Goal: Information Seeking & Learning: Learn about a topic

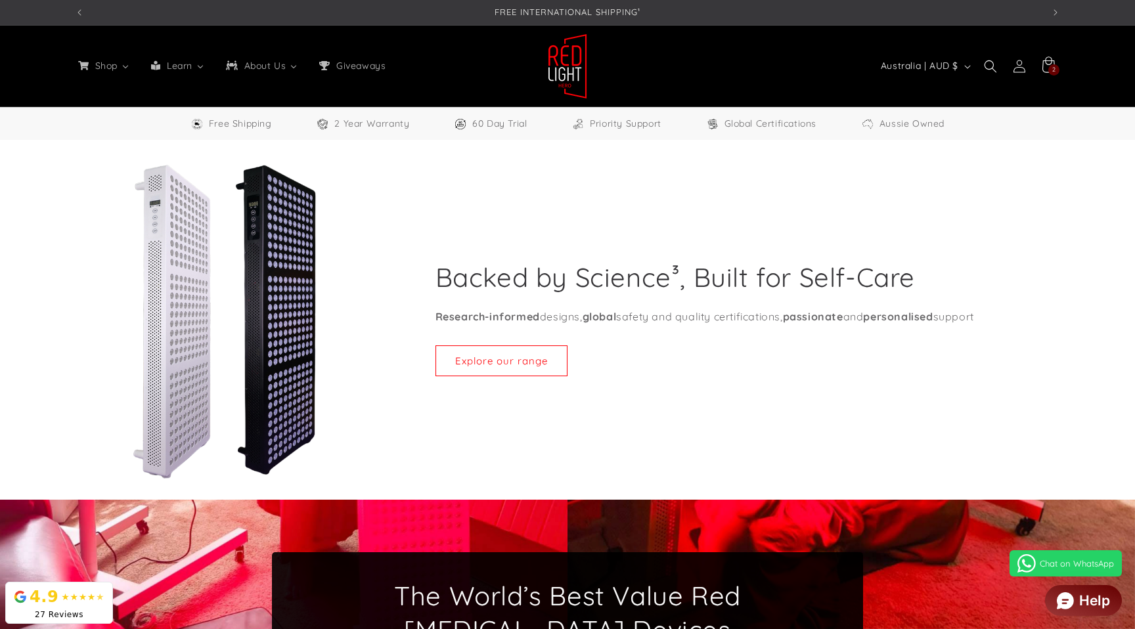
select select "**"
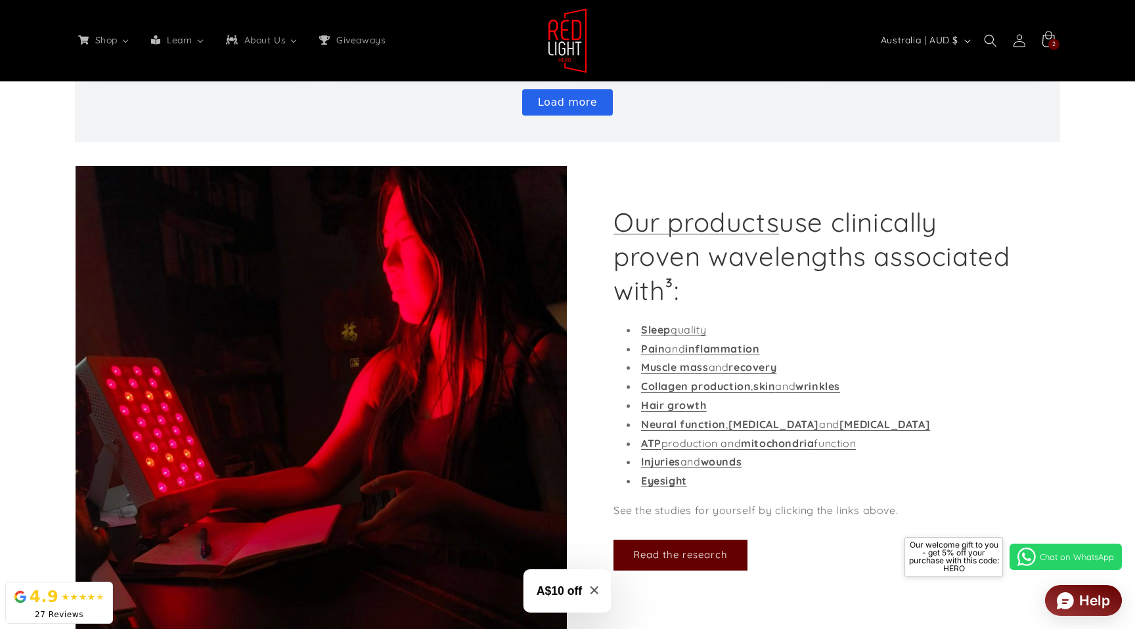
scroll to position [0, 968]
click at [495, 99] on div "Load more" at bounding box center [567, 102] width 964 height 26
drag, startPoint x: 654, startPoint y: 106, endPoint x: 548, endPoint y: 102, distance: 105.8
click at [654, 106] on div "Load more" at bounding box center [567, 102] width 964 height 26
click at [473, 102] on div "Load more" at bounding box center [567, 102] width 964 height 26
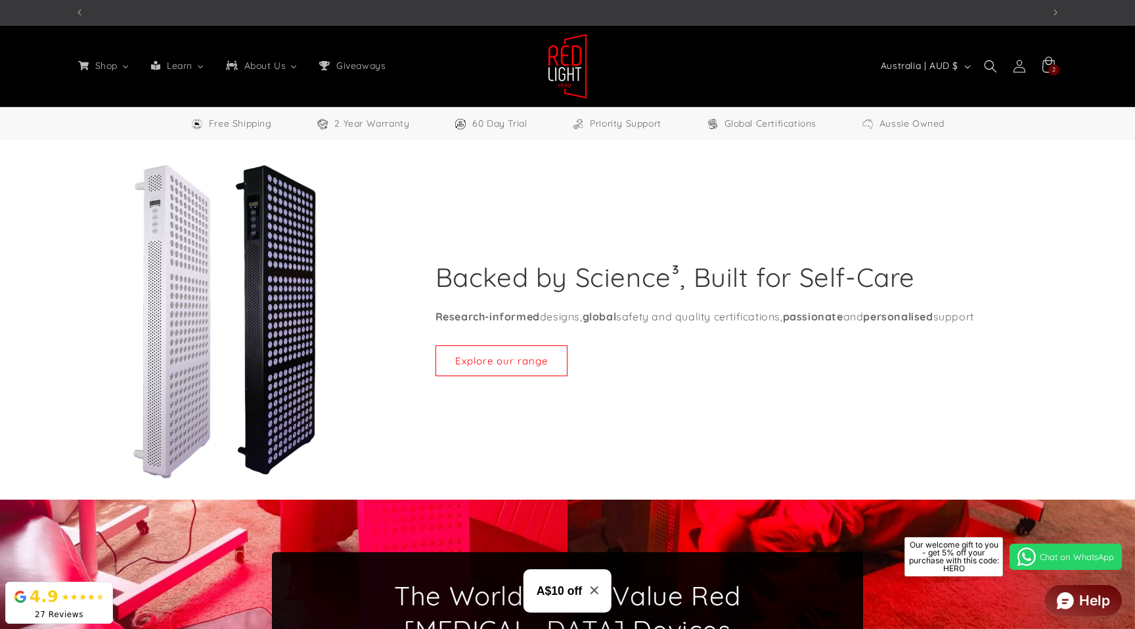
scroll to position [0, 0]
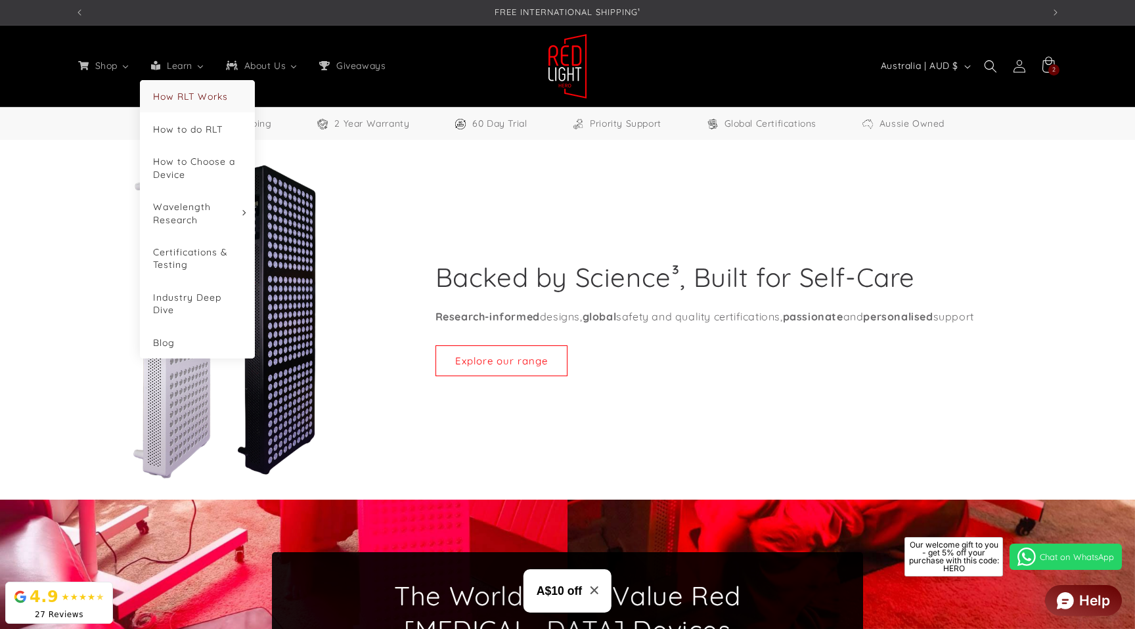
click at [180, 102] on li "How RLT Works" at bounding box center [197, 96] width 115 height 32
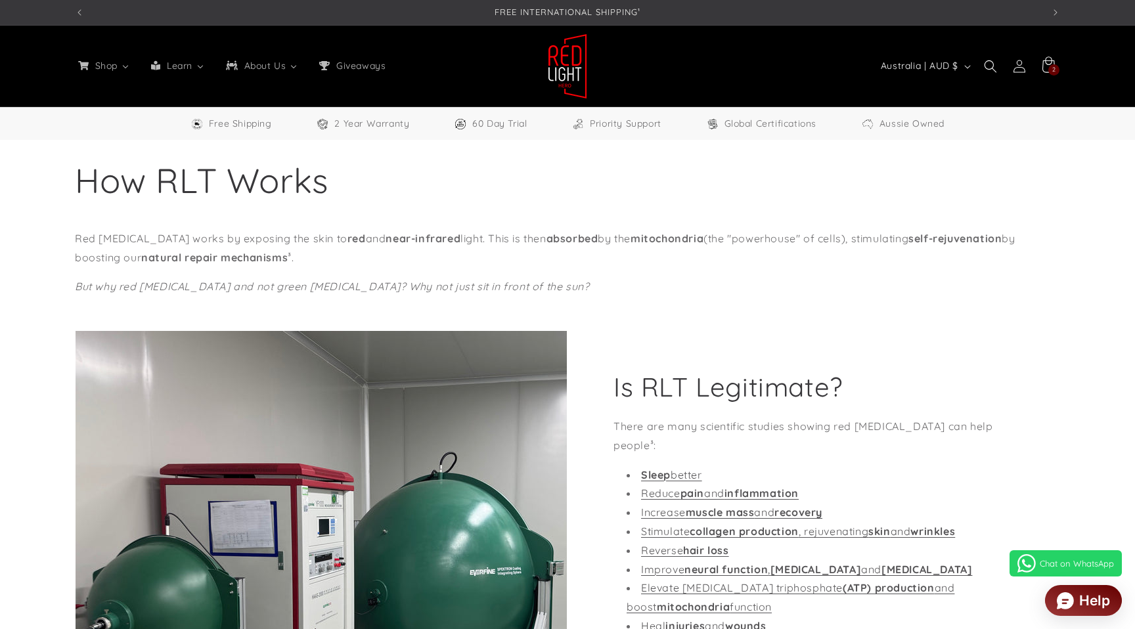
select select "**"
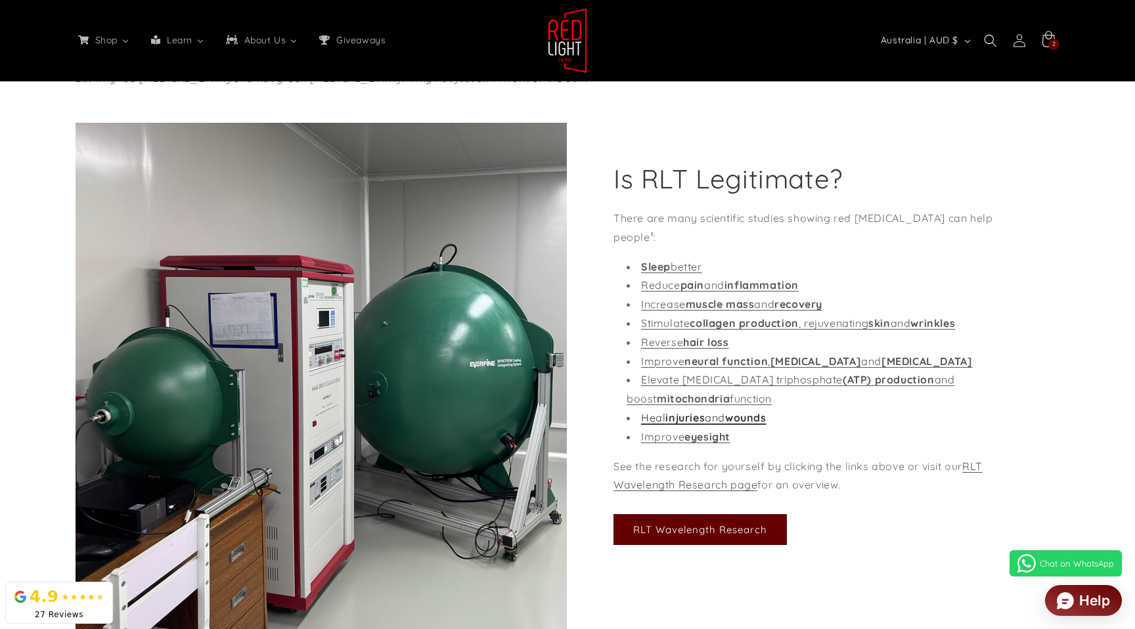
scroll to position [233, 0]
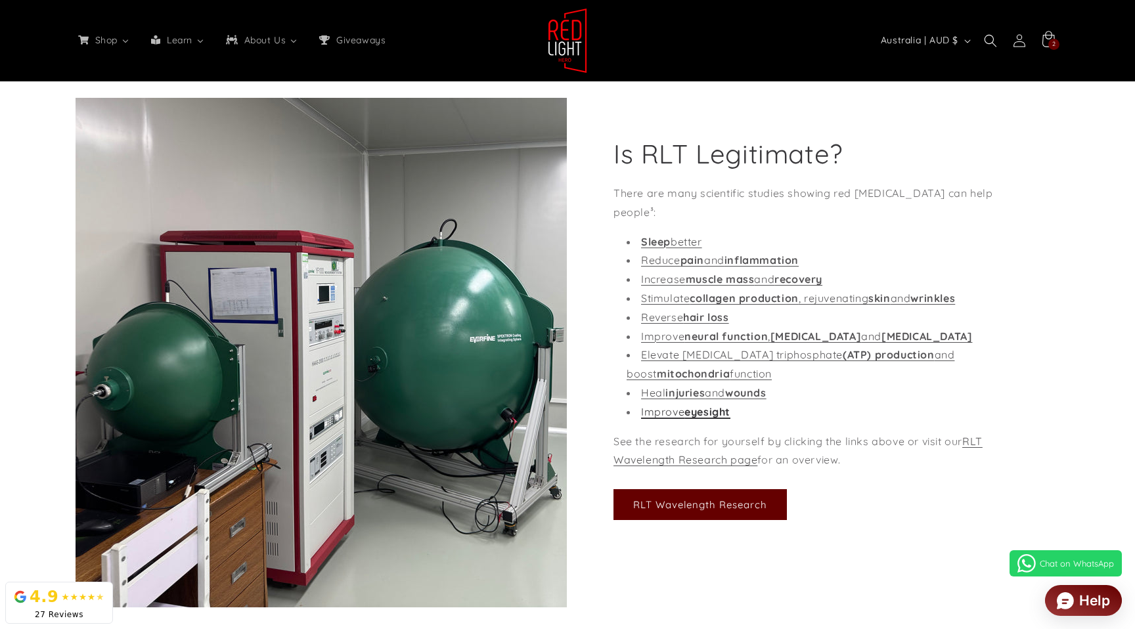
click at [727, 409] on strong "eyesight" at bounding box center [707, 411] width 46 height 13
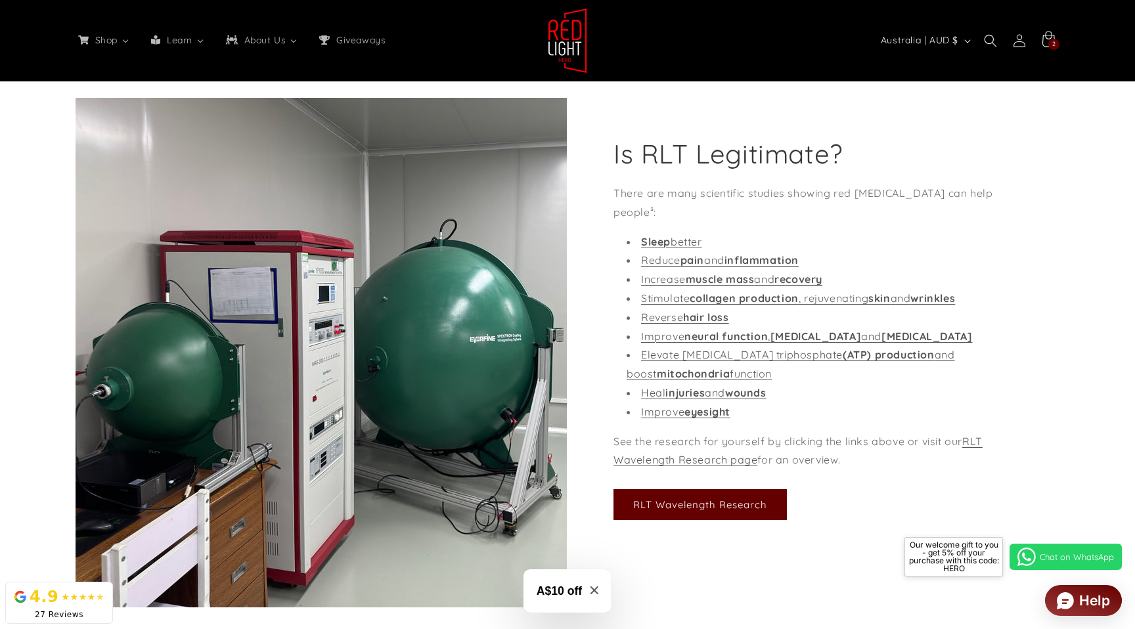
scroll to position [0, 0]
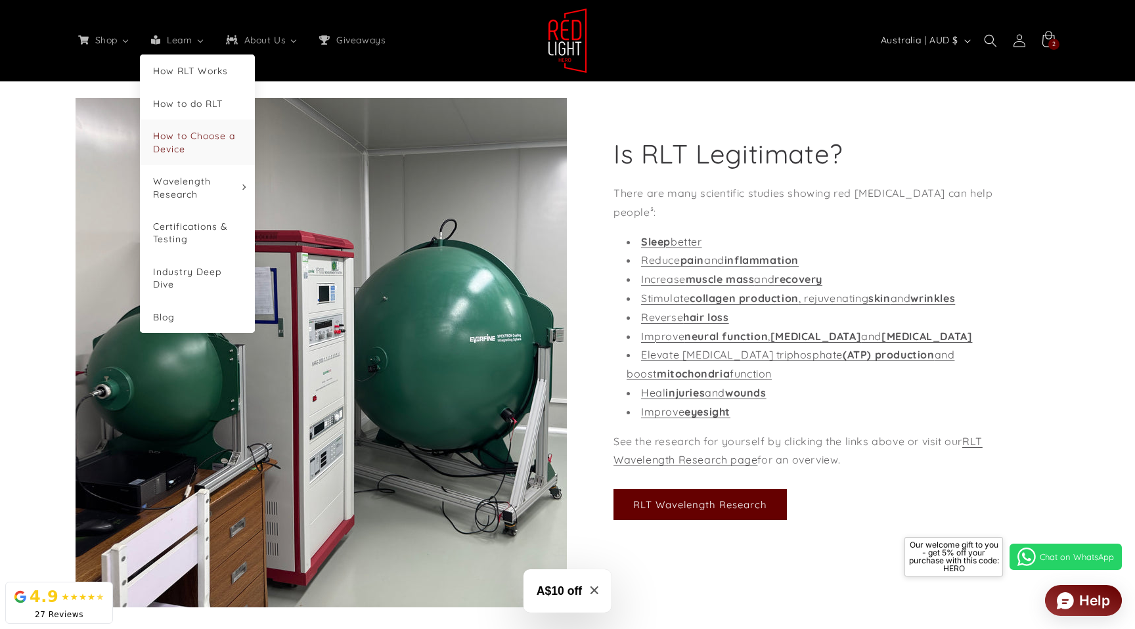
click at [189, 137] on span "How to Choose a Device" at bounding box center [194, 142] width 82 height 24
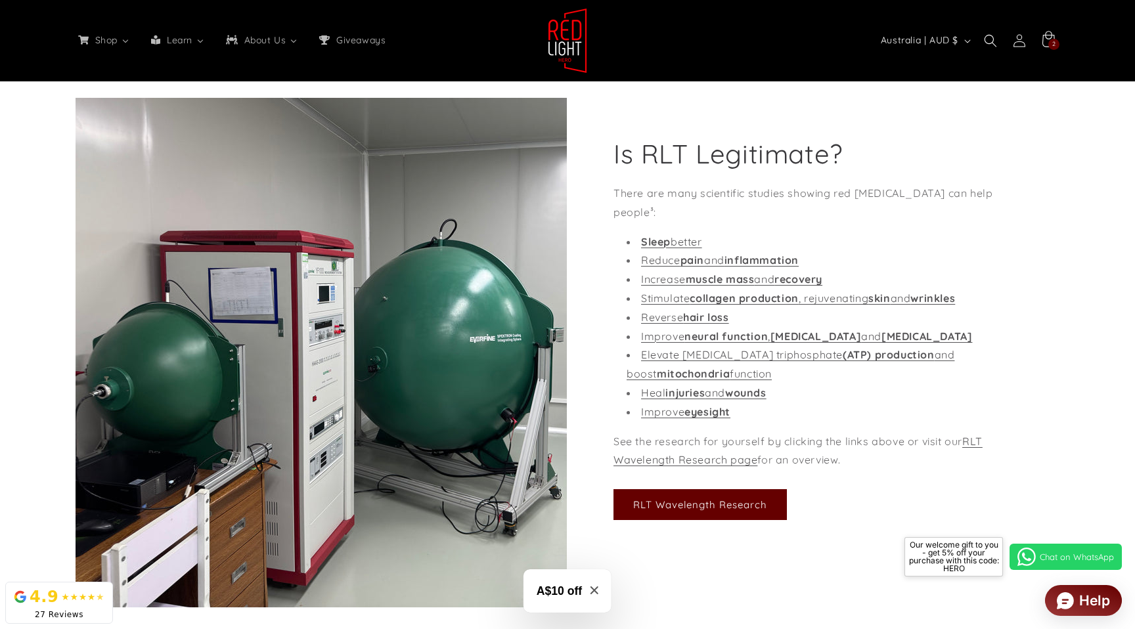
scroll to position [0, 968]
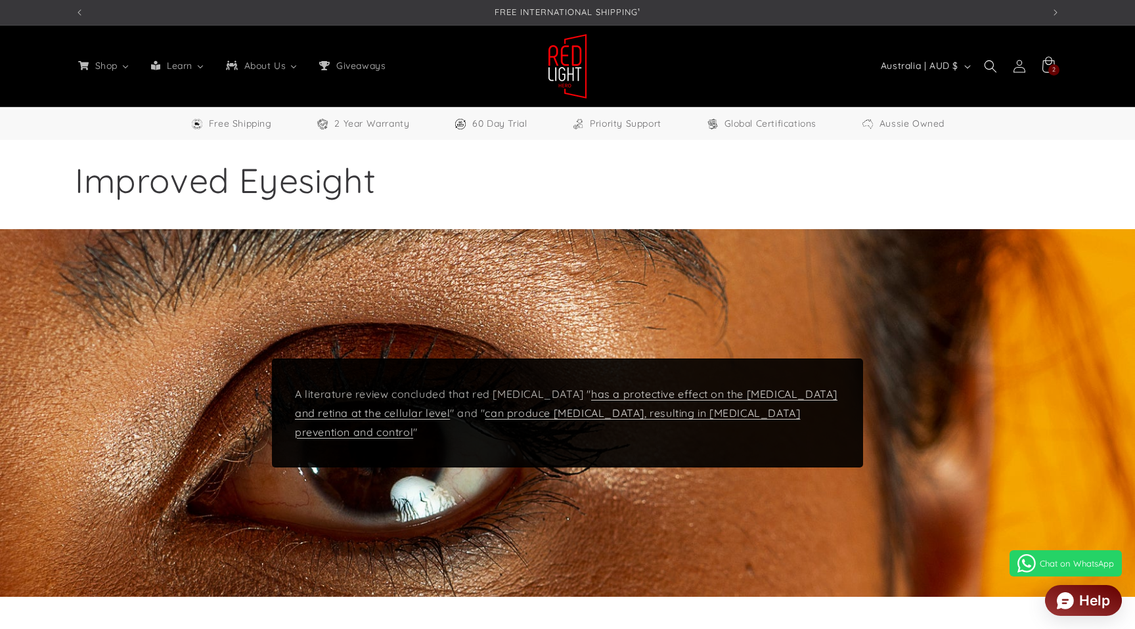
select select "**"
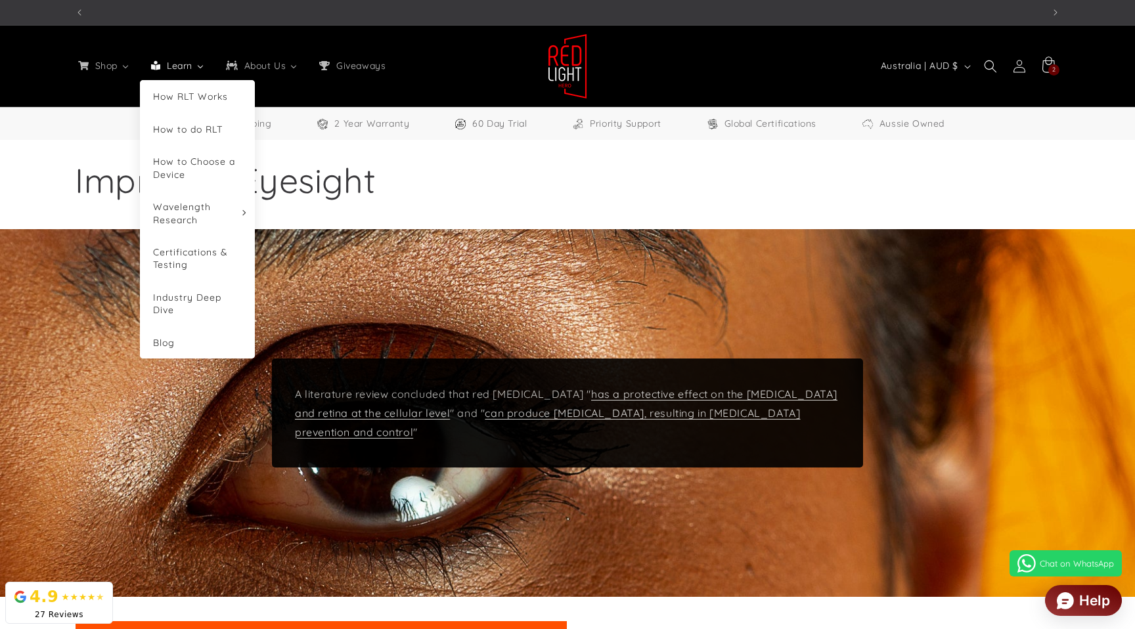
scroll to position [0, 968]
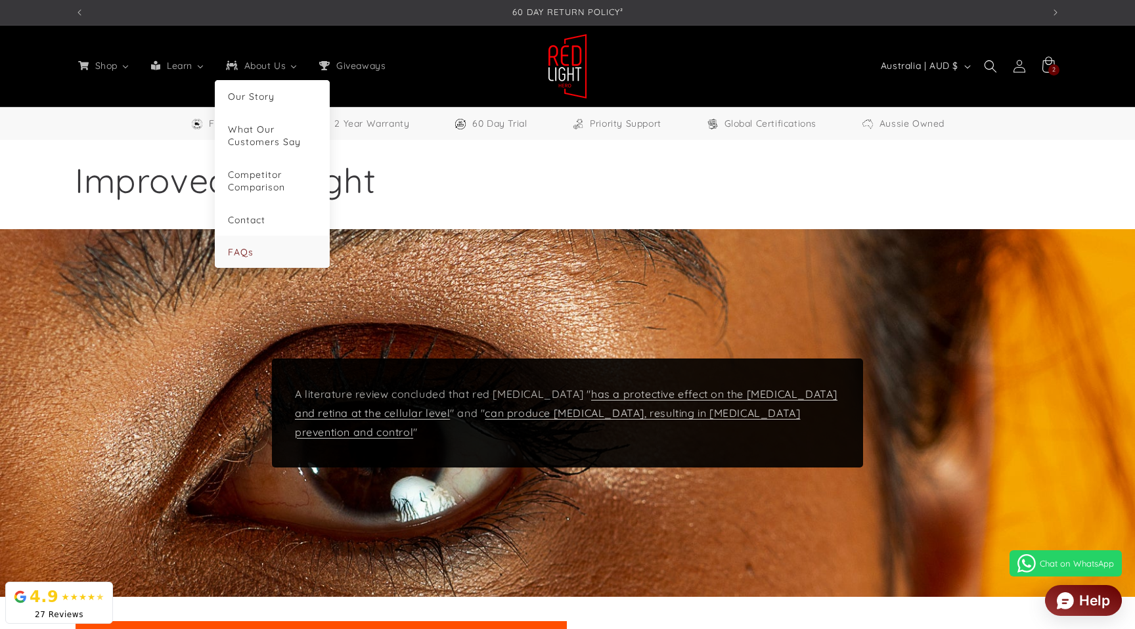
click at [265, 242] on li "FAQs" at bounding box center [272, 252] width 115 height 32
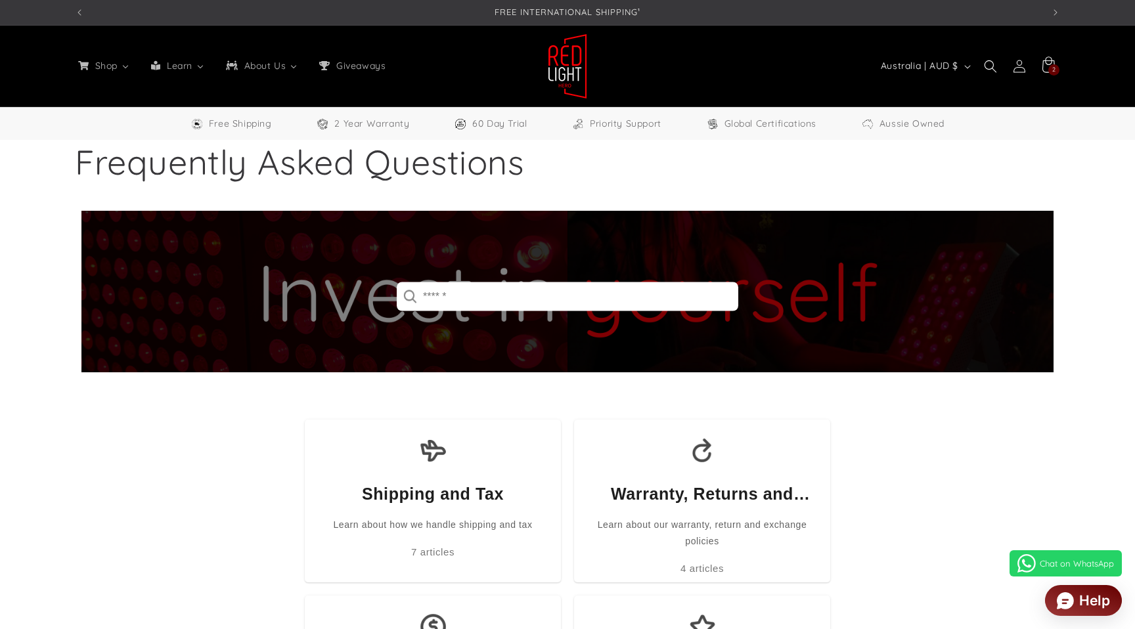
select select "**"
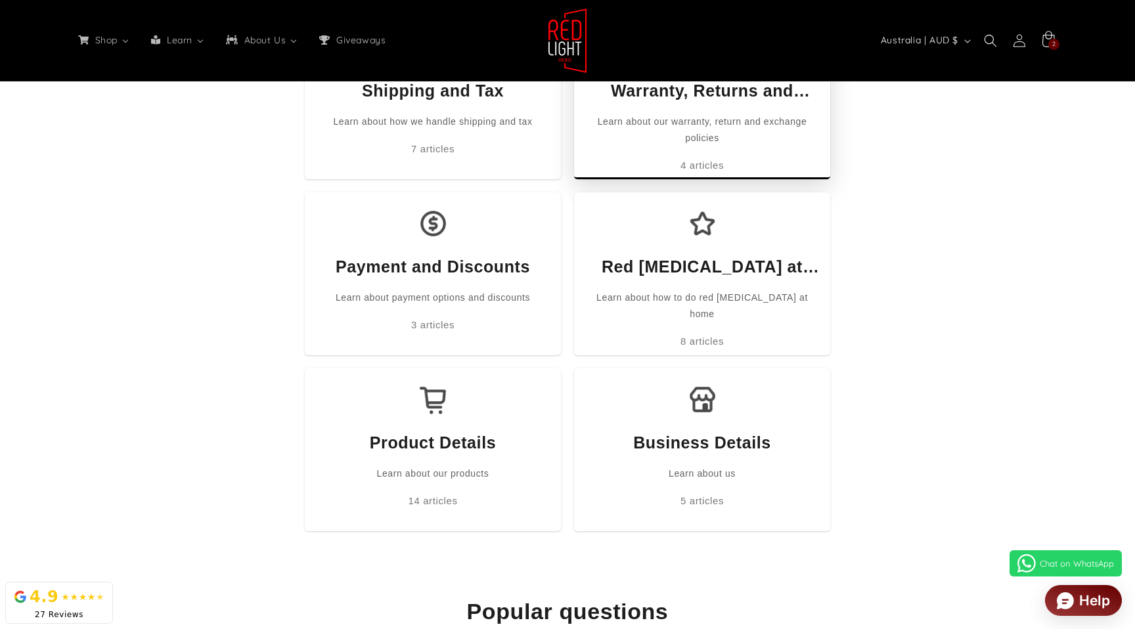
scroll to position [426, 0]
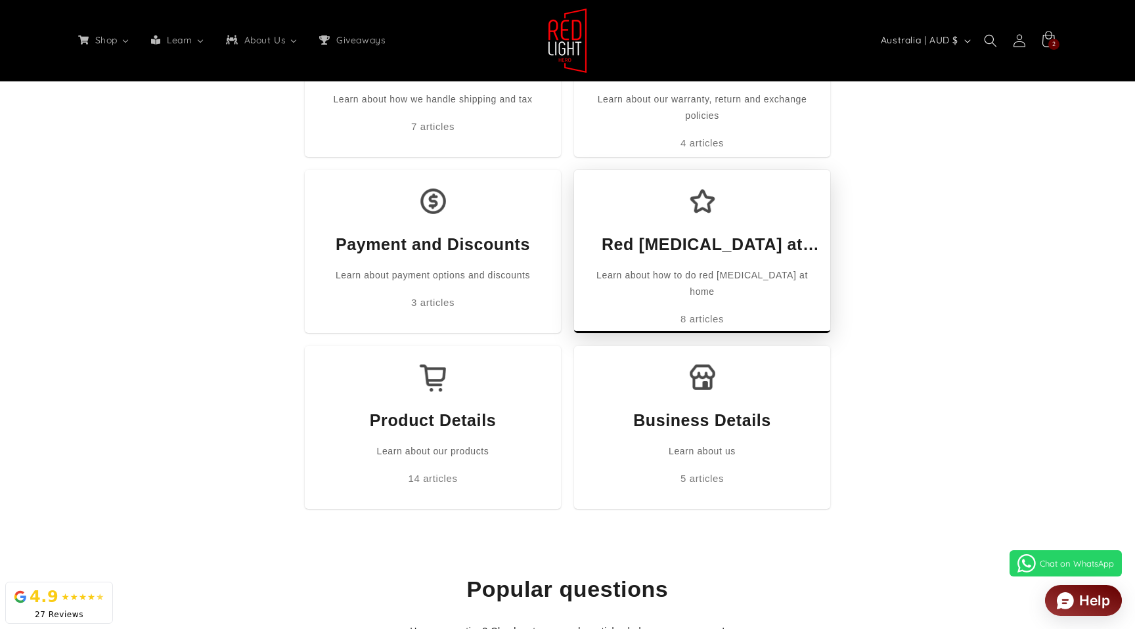
click at [745, 229] on div "Red Light Therapy at Home Learn about how to do red light therapy at home 8 art…" at bounding box center [702, 251] width 256 height 163
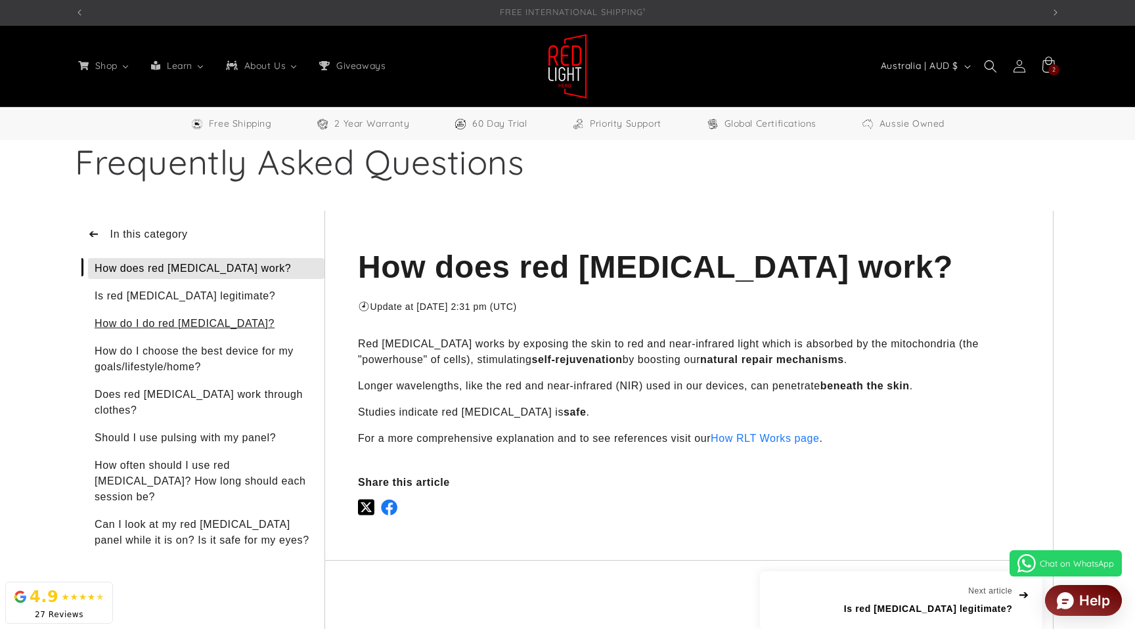
scroll to position [0, 968]
click at [164, 328] on div "How do I do red light therapy?" at bounding box center [206, 323] width 236 height 21
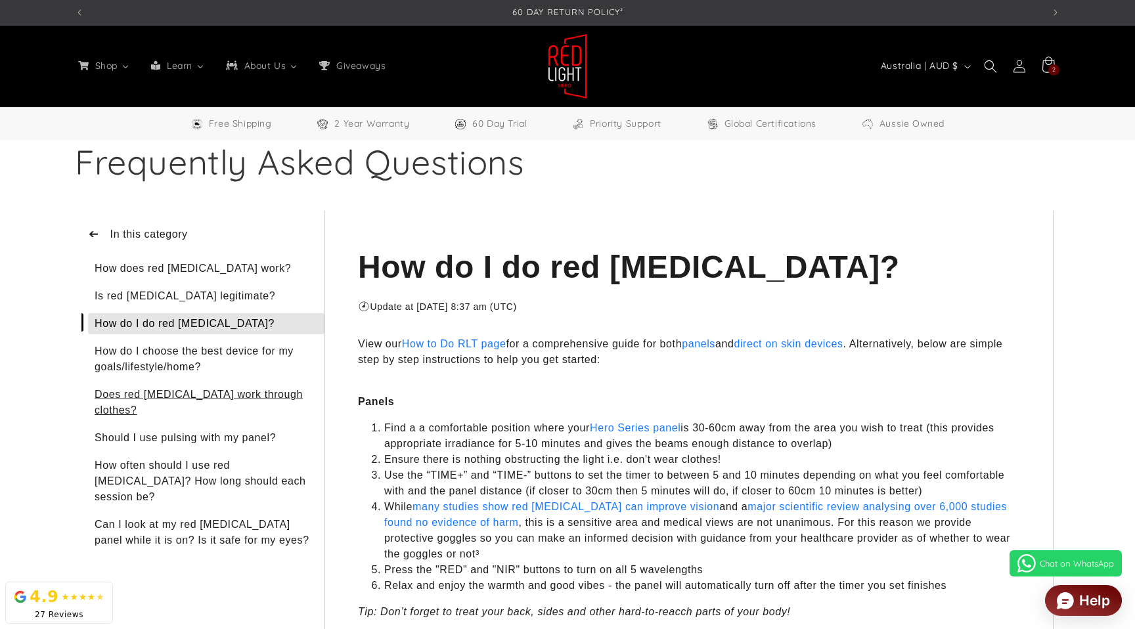
click at [185, 402] on div "Does red light therapy work through clothes?" at bounding box center [206, 402] width 236 height 37
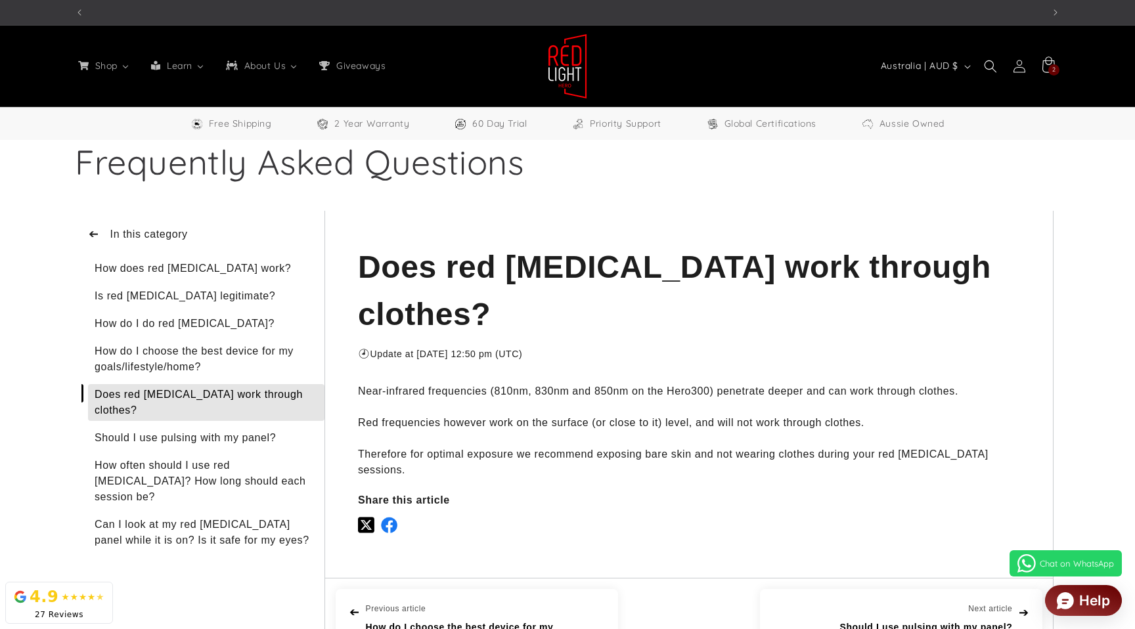
scroll to position [0, 1936]
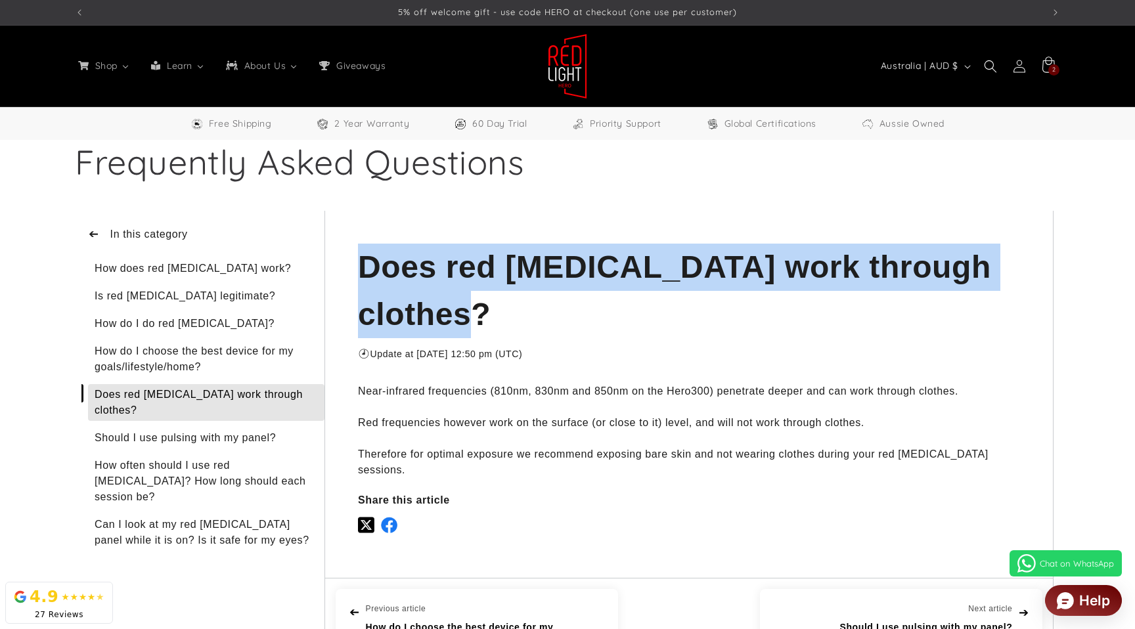
drag, startPoint x: 246, startPoint y: 282, endPoint x: 363, endPoint y: 269, distance: 117.7
click at [363, 269] on div "Does red light therapy work through clothes?" at bounding box center [689, 291] width 662 height 95
drag, startPoint x: 363, startPoint y: 269, endPoint x: 352, endPoint y: 270, distance: 10.6
click at [363, 269] on div "Does red light therapy work through clothes?" at bounding box center [689, 291] width 662 height 95
drag, startPoint x: 356, startPoint y: 269, endPoint x: 556, endPoint y: 405, distance: 242.1
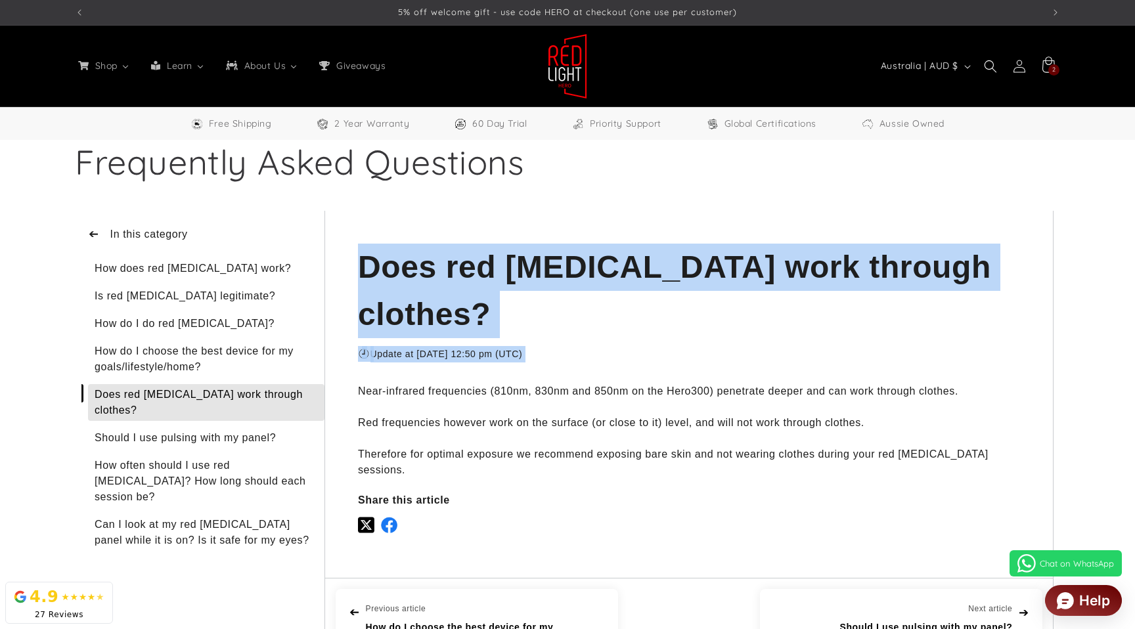
click at [552, 383] on div "Does red light therapy work through clothes? ☉ ⅃ Update at Jul 30 at 12:50 pm (…" at bounding box center [689, 394] width 728 height 367
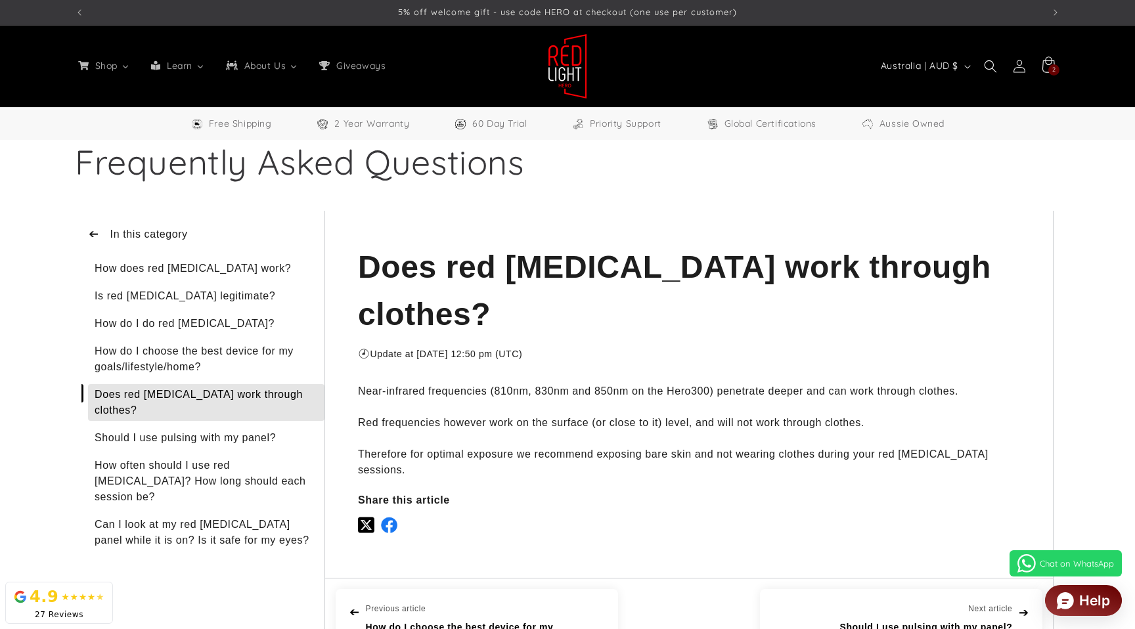
drag, startPoint x: 571, startPoint y: 423, endPoint x: 528, endPoint y: 423, distance: 42.7
click at [571, 423] on p "Near-infrared frequencies (810nm, 830nm and 850nm on the Hero300) penetrate dee…" at bounding box center [689, 431] width 662 height 95
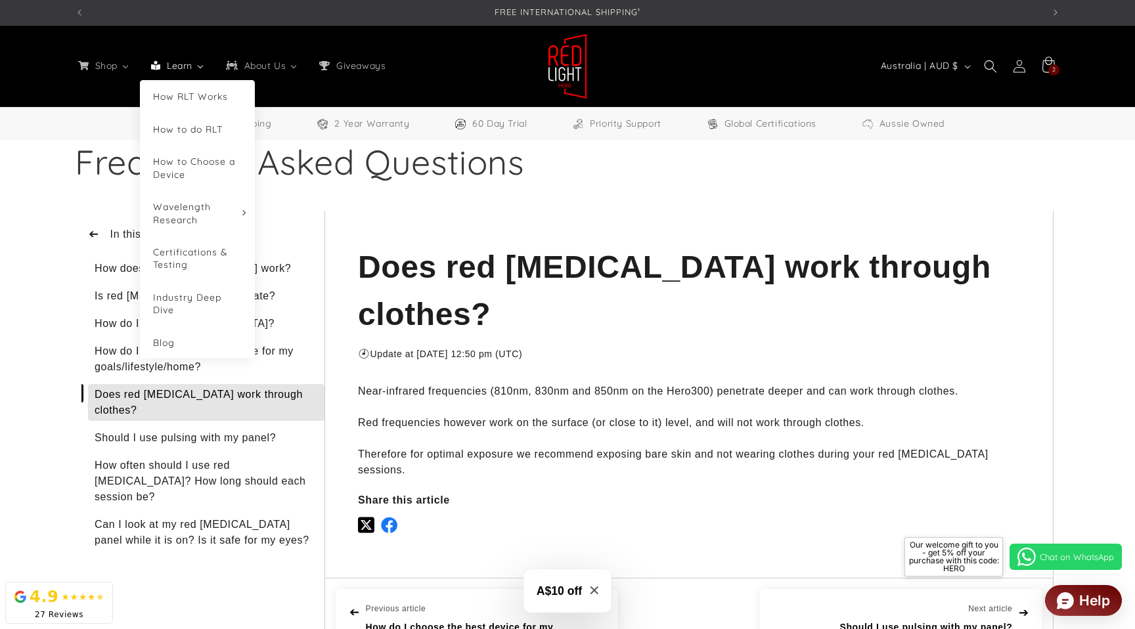
scroll to position [7, 0]
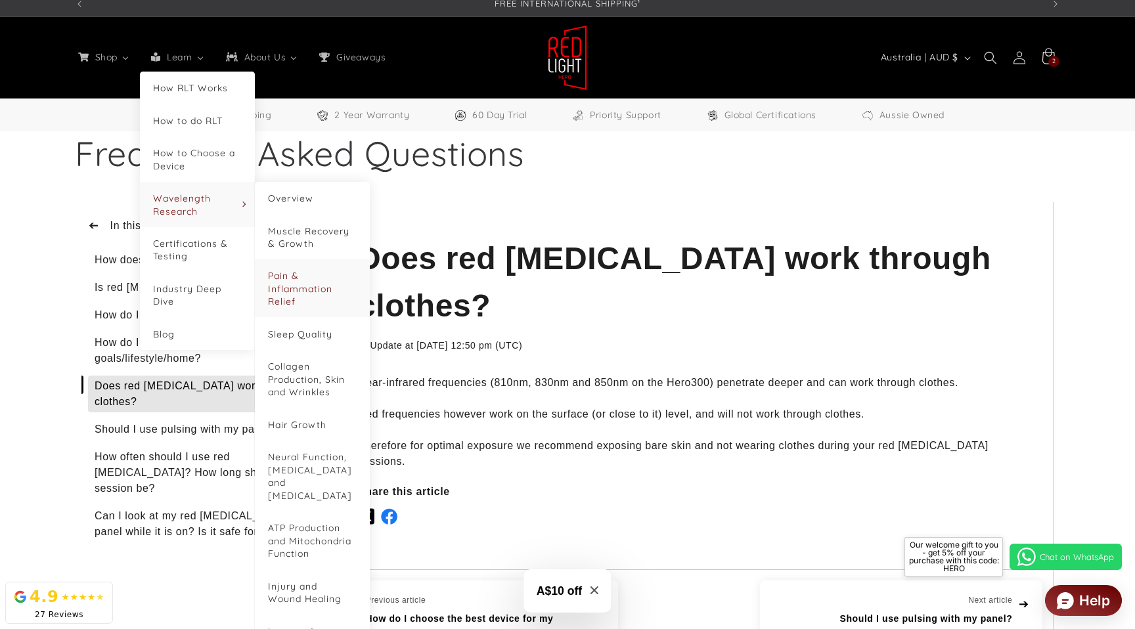
click at [303, 292] on span "Pain & Inflammation Relief" at bounding box center [300, 288] width 64 height 37
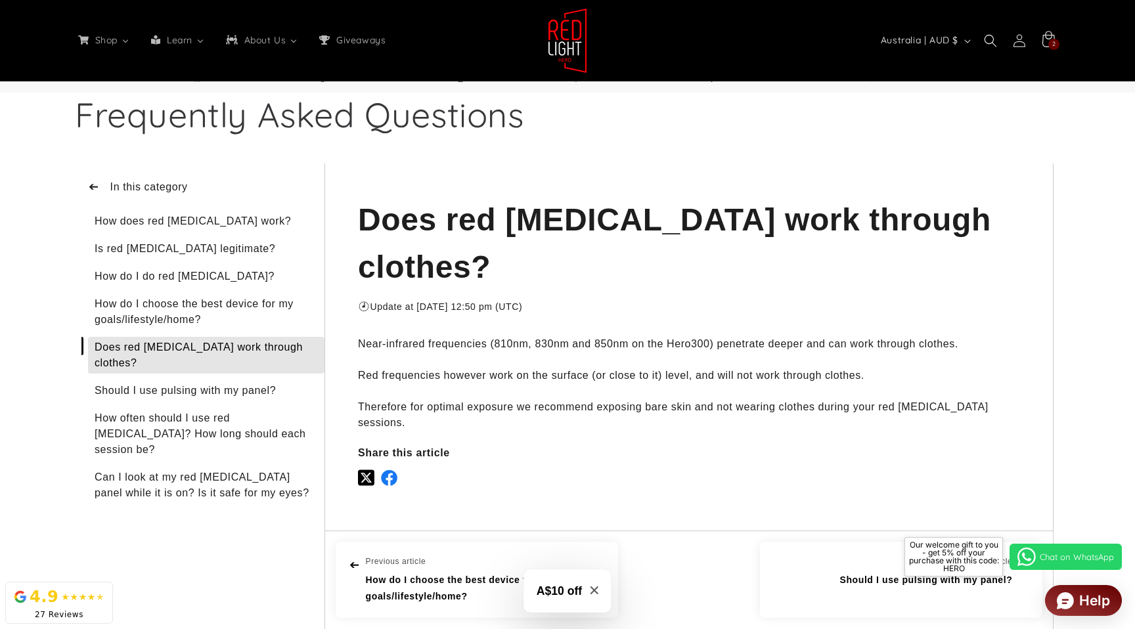
scroll to position [49, 0]
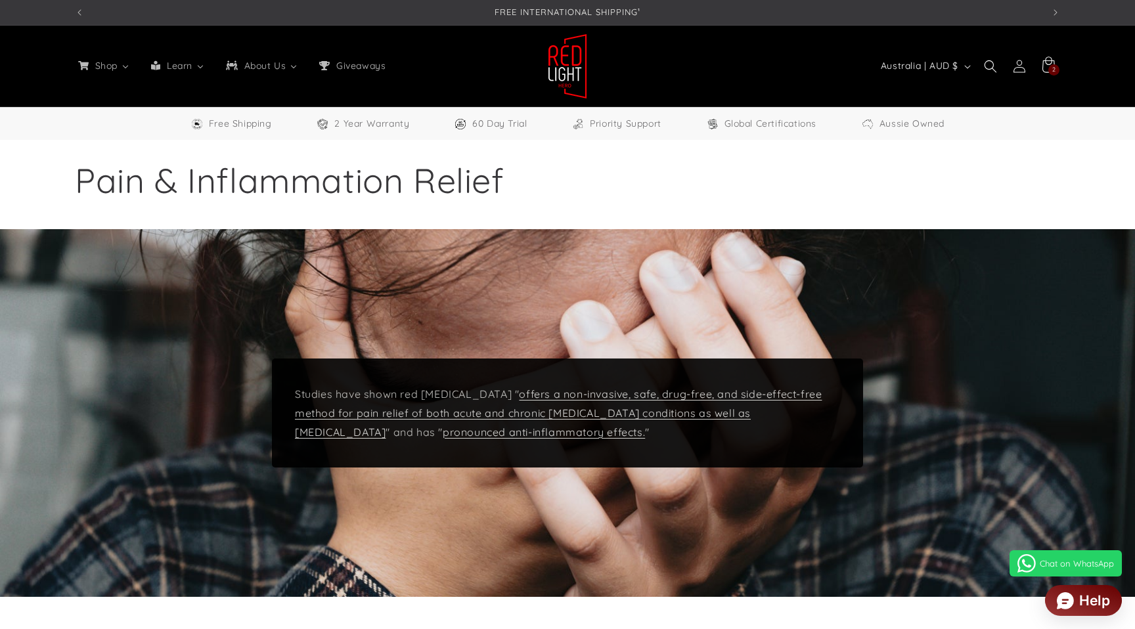
select select "**"
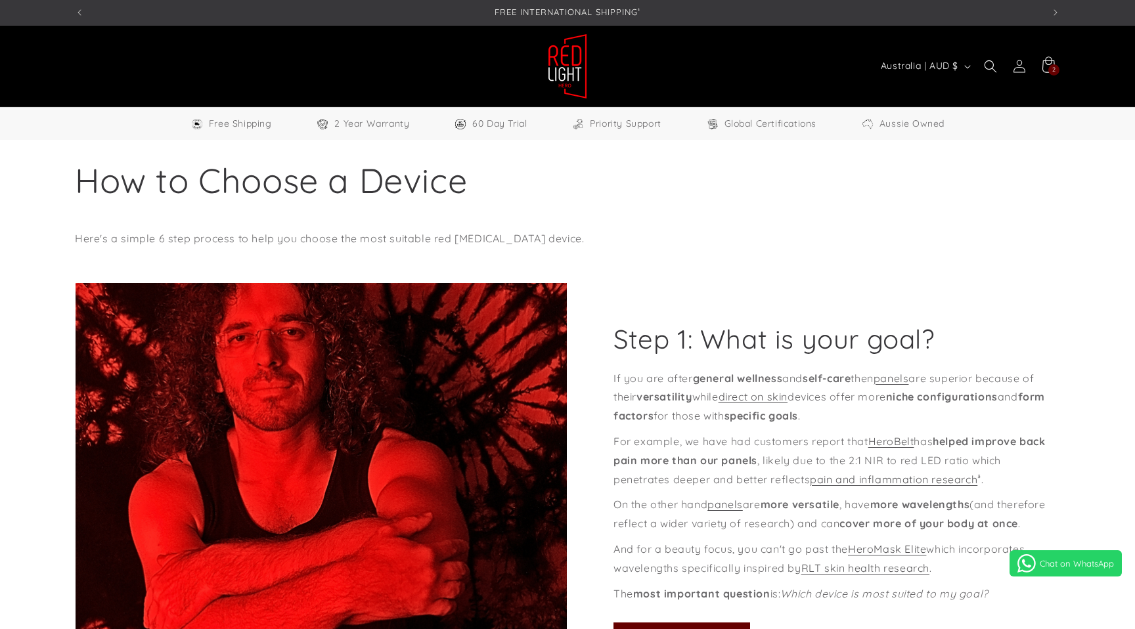
select select "**"
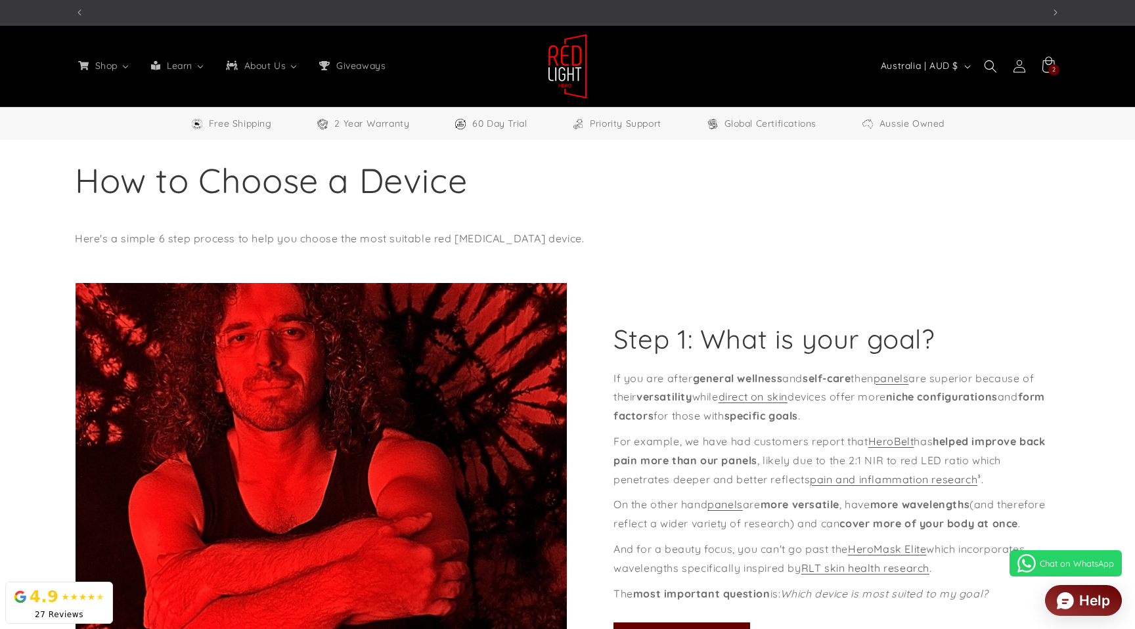
scroll to position [0, 2905]
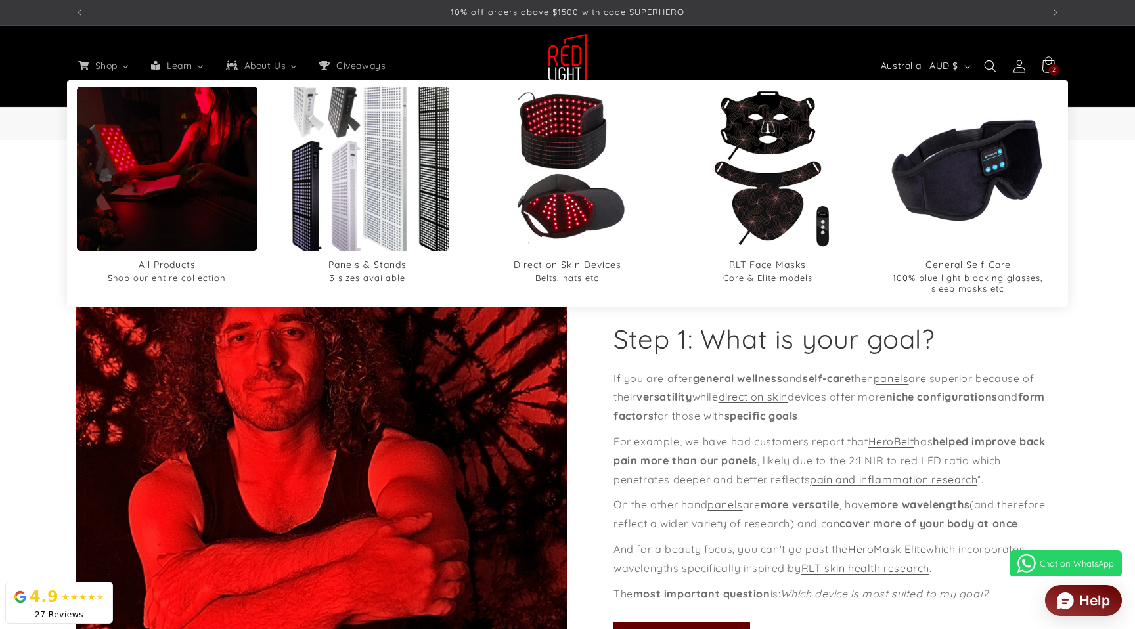
click at [340, 187] on img "Panels & Stands" at bounding box center [367, 168] width 197 height 197
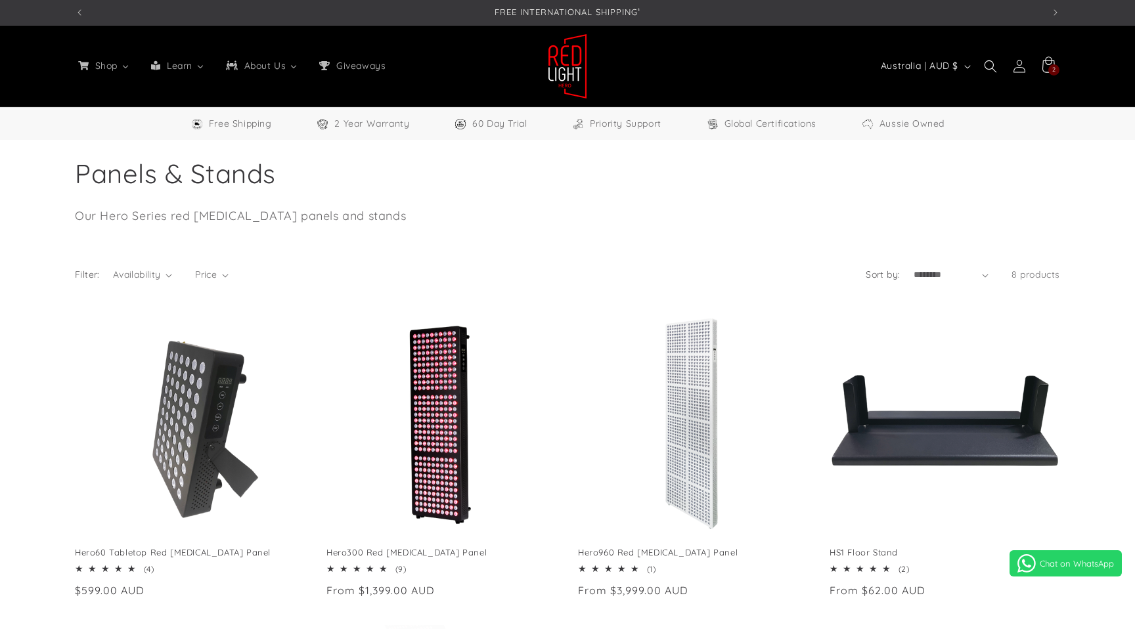
select select "**"
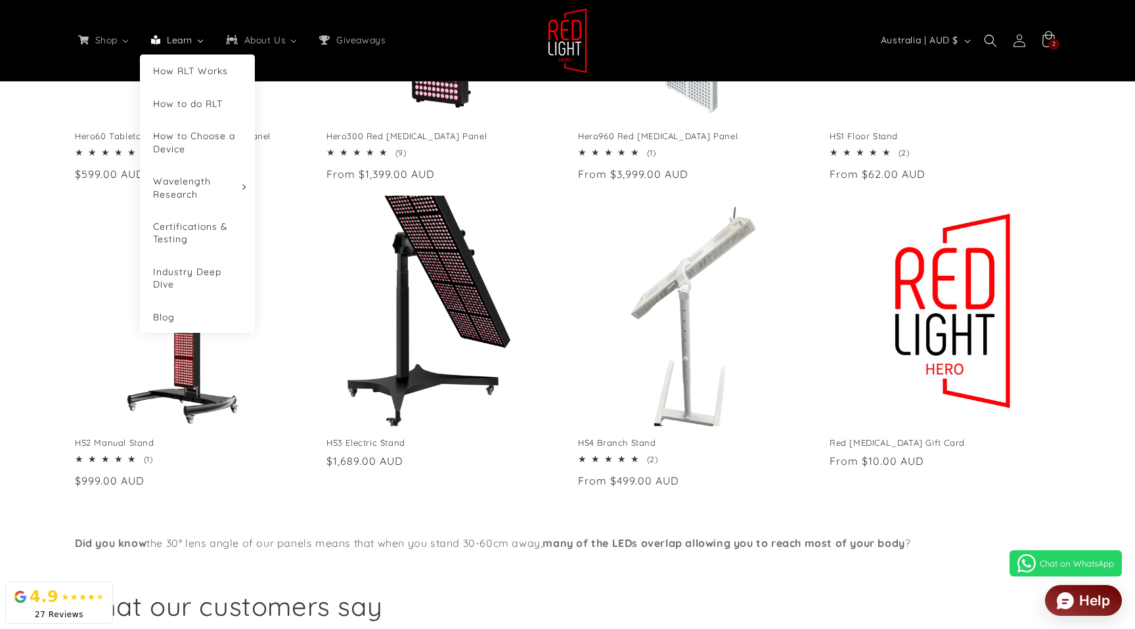
scroll to position [417, 0]
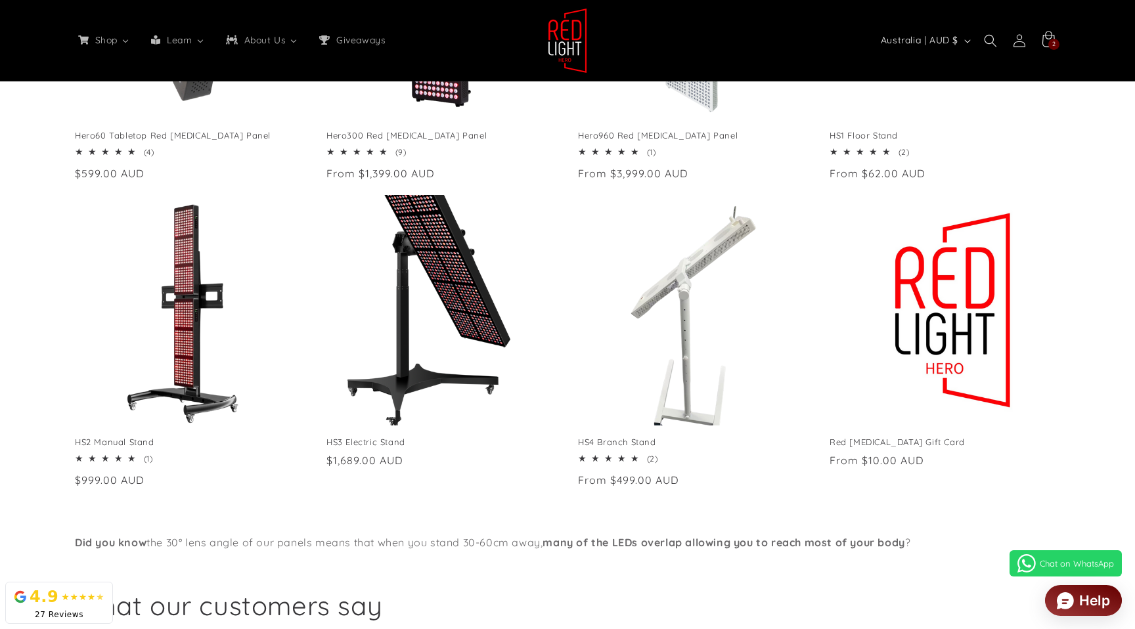
drag, startPoint x: 580, startPoint y: 115, endPoint x: 557, endPoint y: 126, distance: 25.6
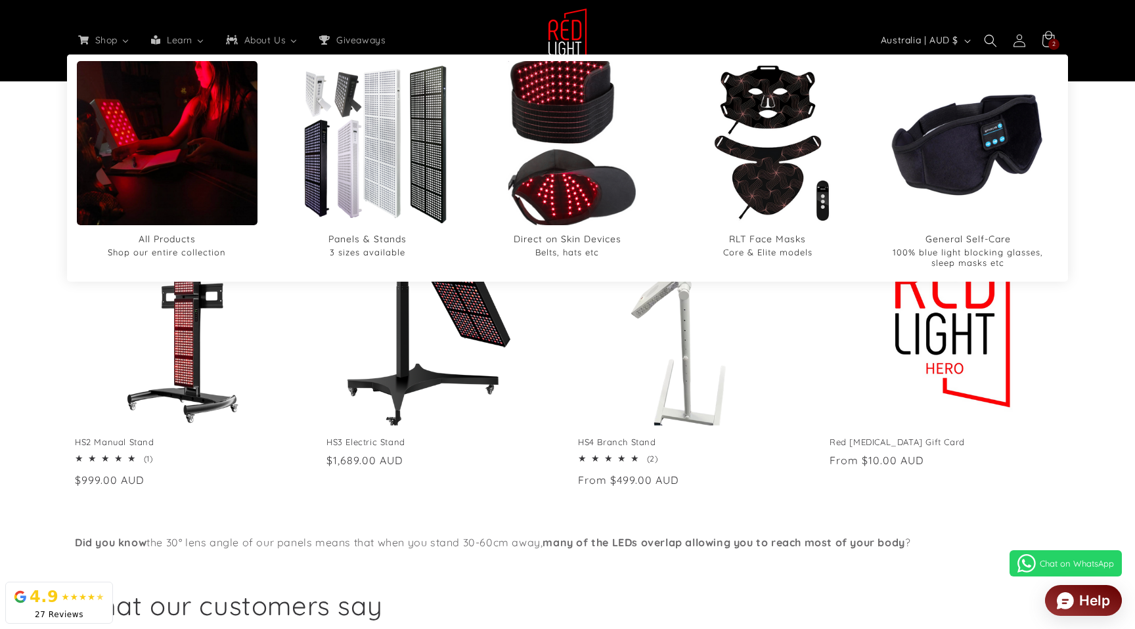
click at [516, 145] on img "Direct on Skin Devices" at bounding box center [567, 143] width 197 height 197
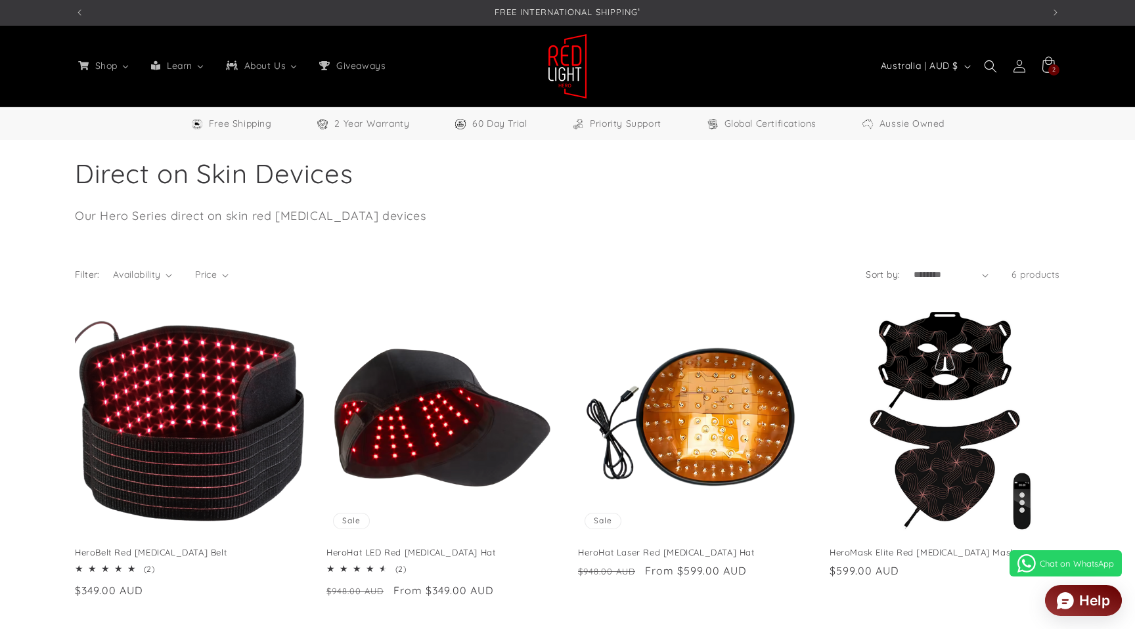
select select "**"
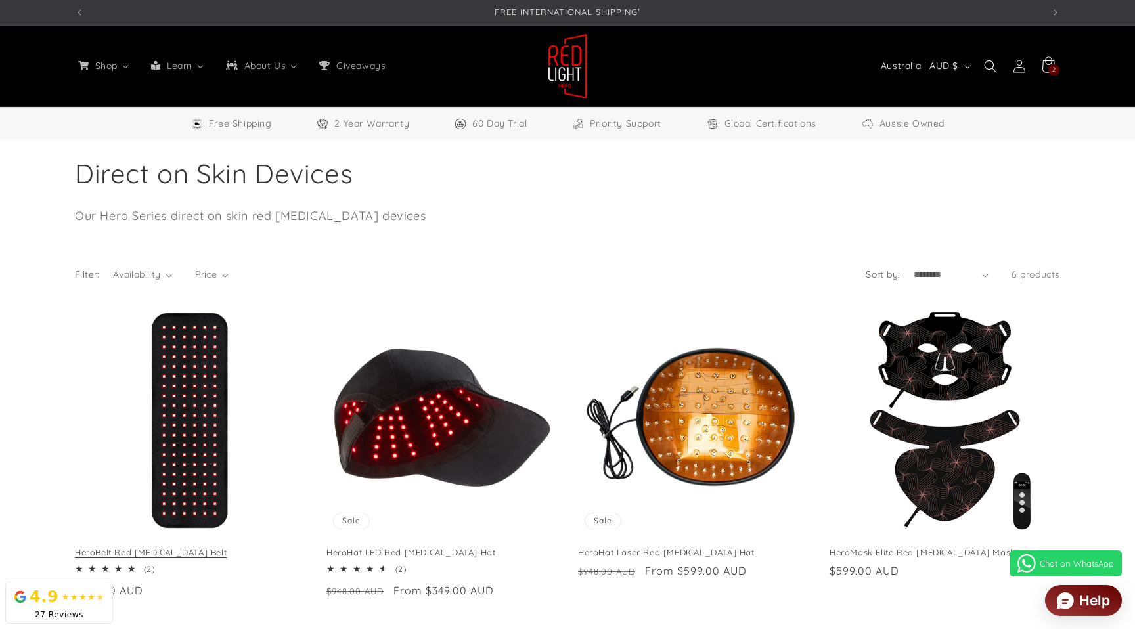
click at [140, 547] on link "HeroBelt Red [MEDICAL_DATA] Belt" at bounding box center [190, 552] width 231 height 11
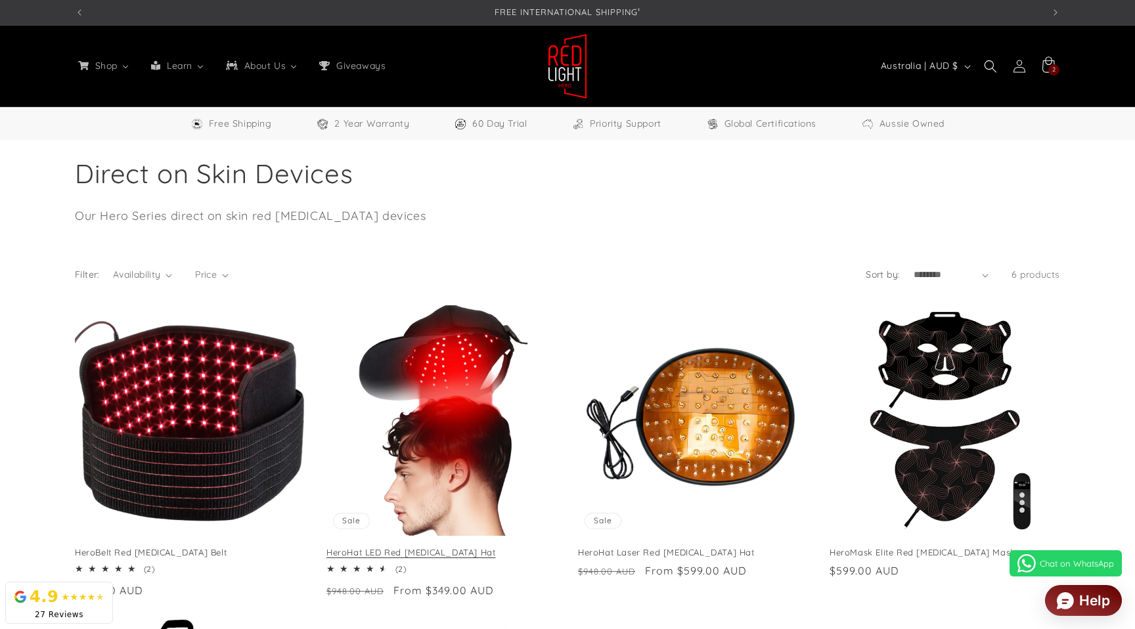
scroll to position [130, 0]
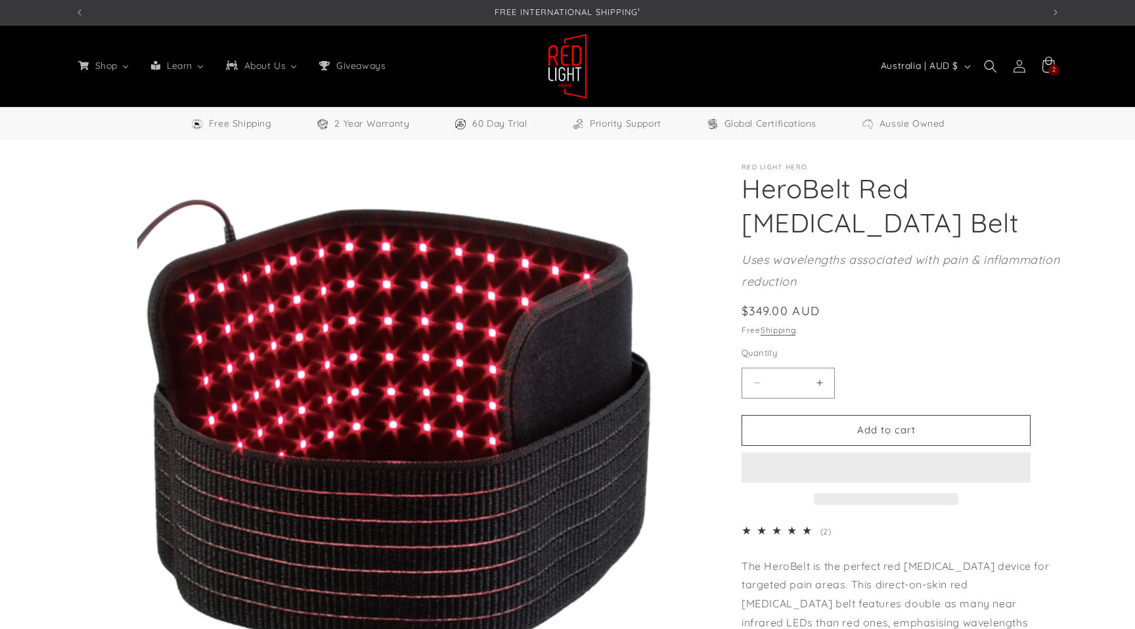
select select "**"
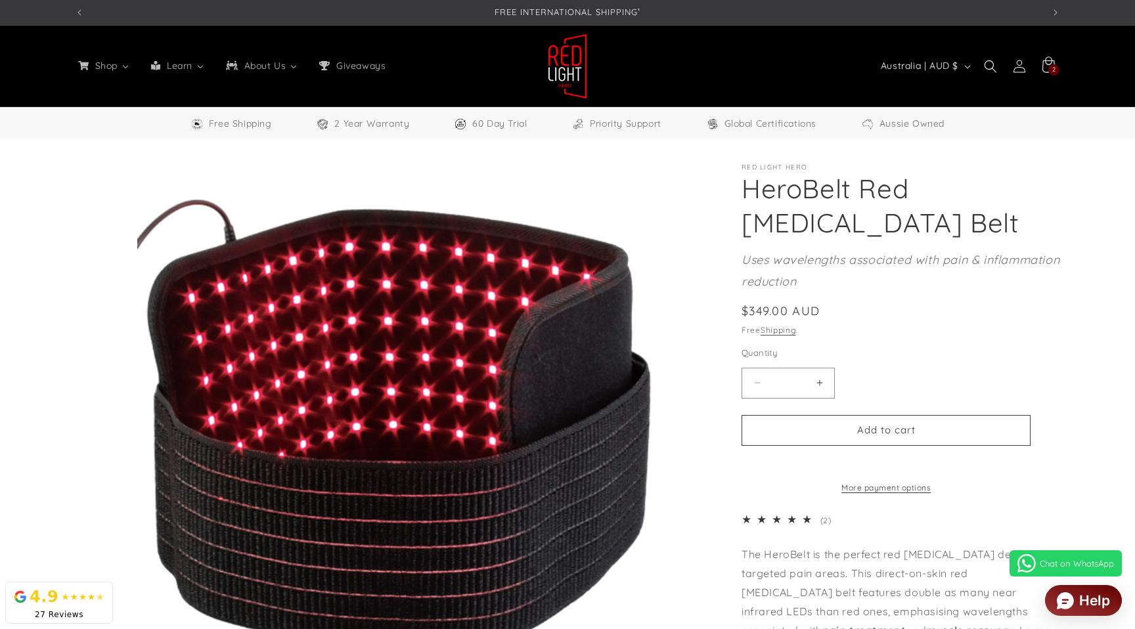
scroll to position [0, 968]
